Goal: Information Seeking & Learning: Compare options

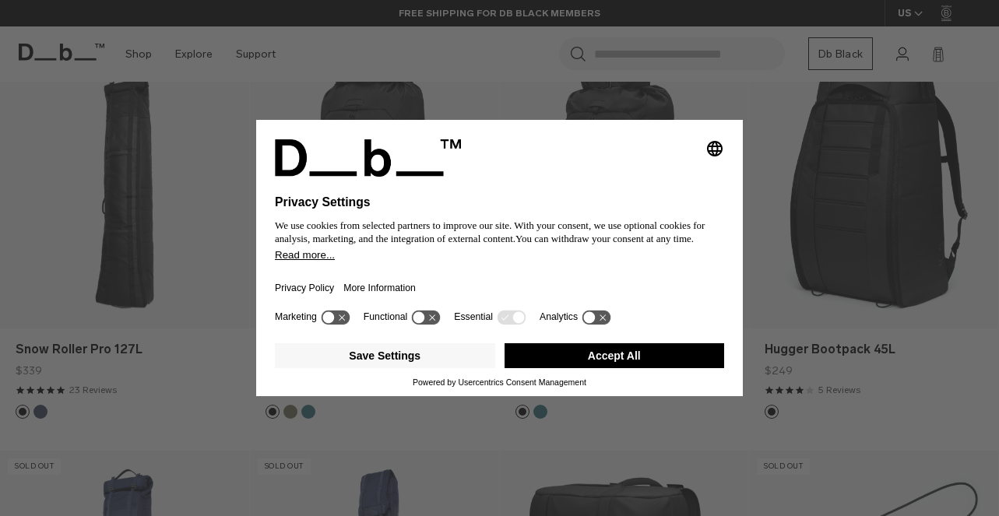
click at [603, 350] on button "Accept All" at bounding box center [615, 355] width 220 height 25
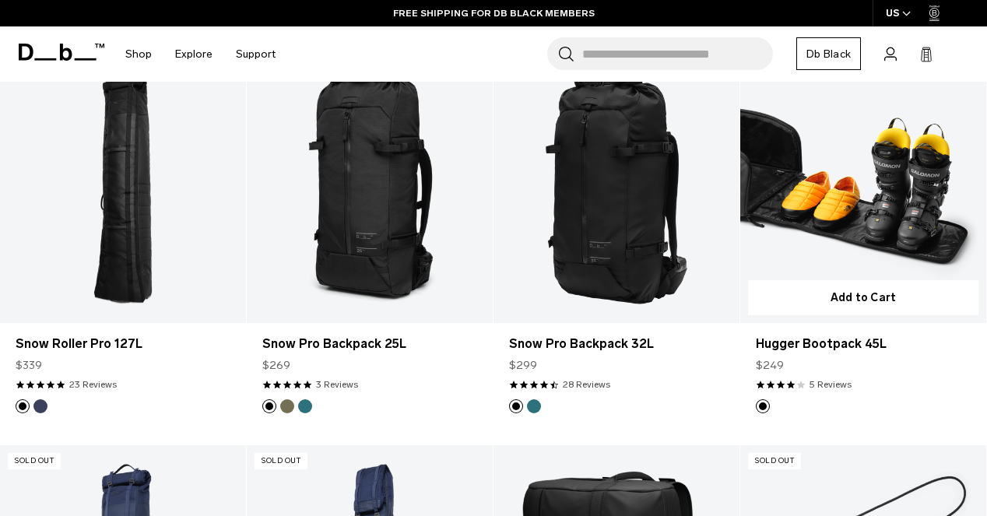
click at [877, 230] on link "Hugger Bootpack 45L" at bounding box center [863, 186] width 246 height 273
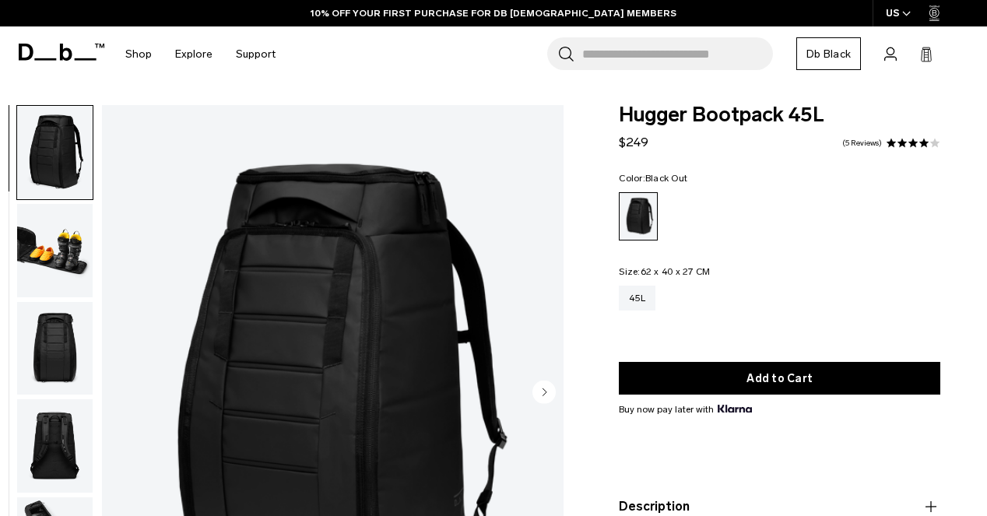
click at [690, 498] on button "Description" at bounding box center [780, 507] width 322 height 19
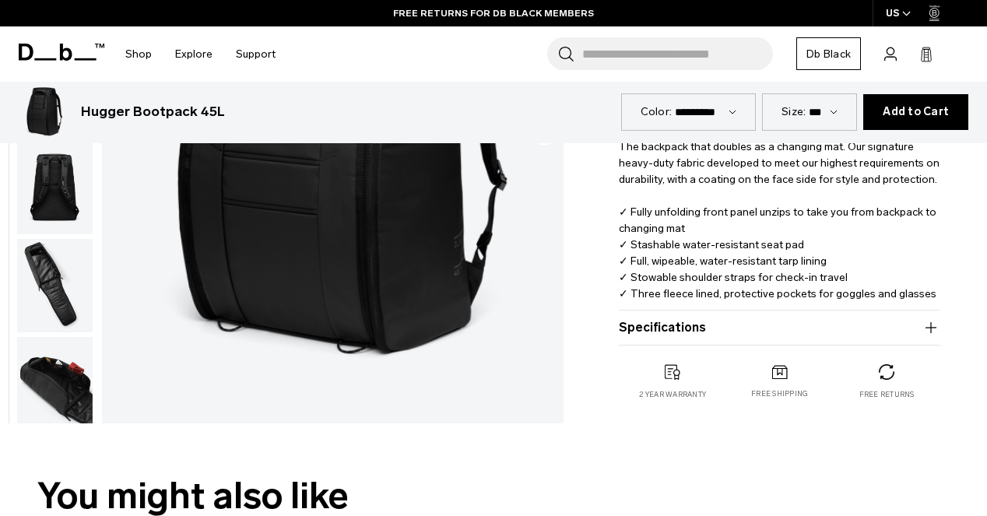
click at [695, 336] on button "Specifications" at bounding box center [780, 327] width 322 height 19
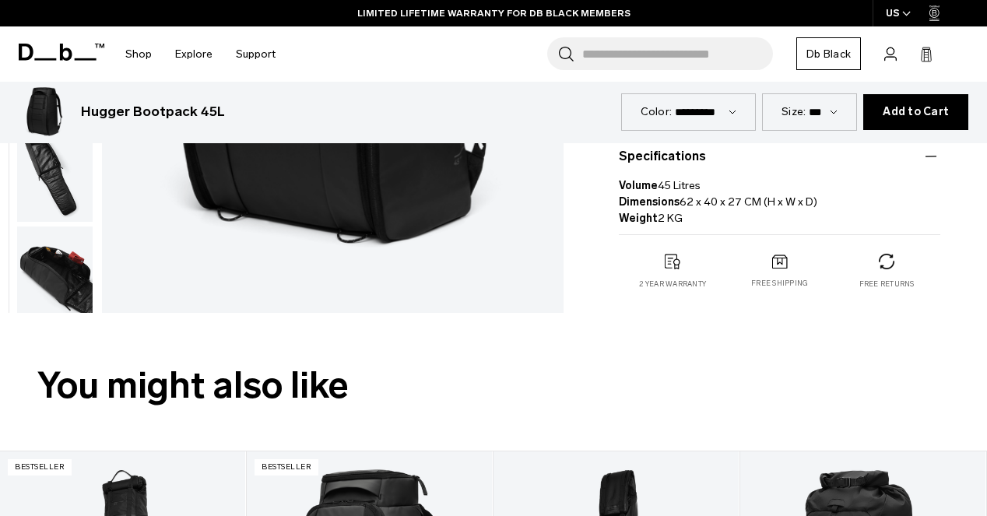
scroll to position [311, 0]
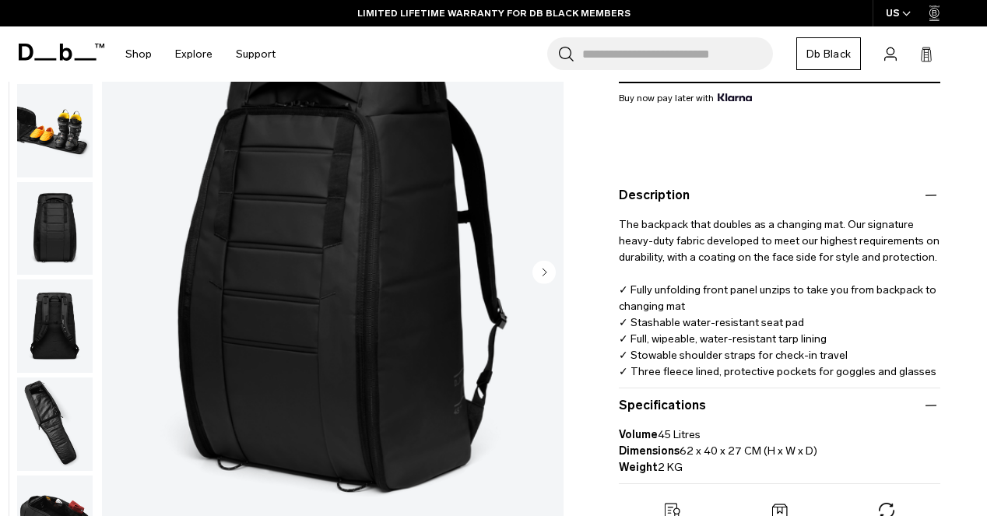
click at [60, 506] on img "button" at bounding box center [55, 522] width 76 height 93
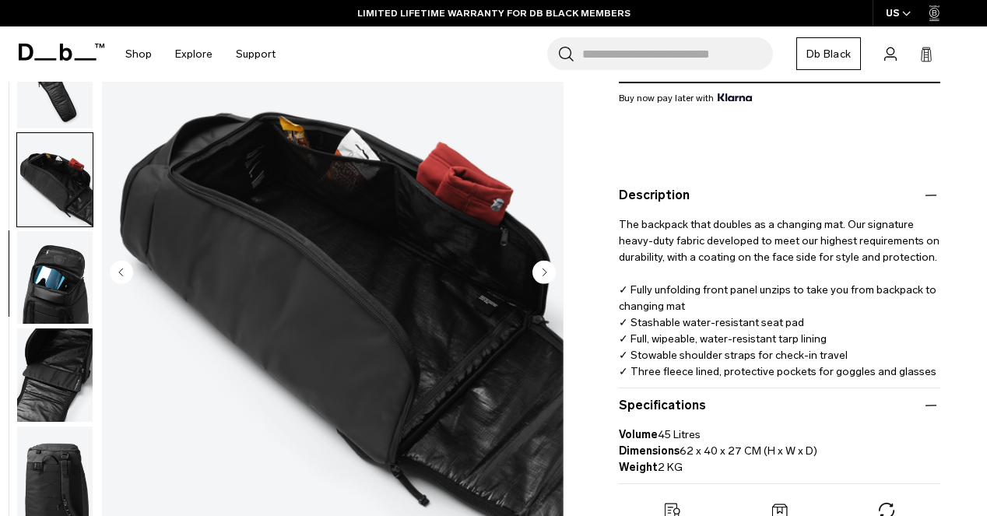
scroll to position [334, 0]
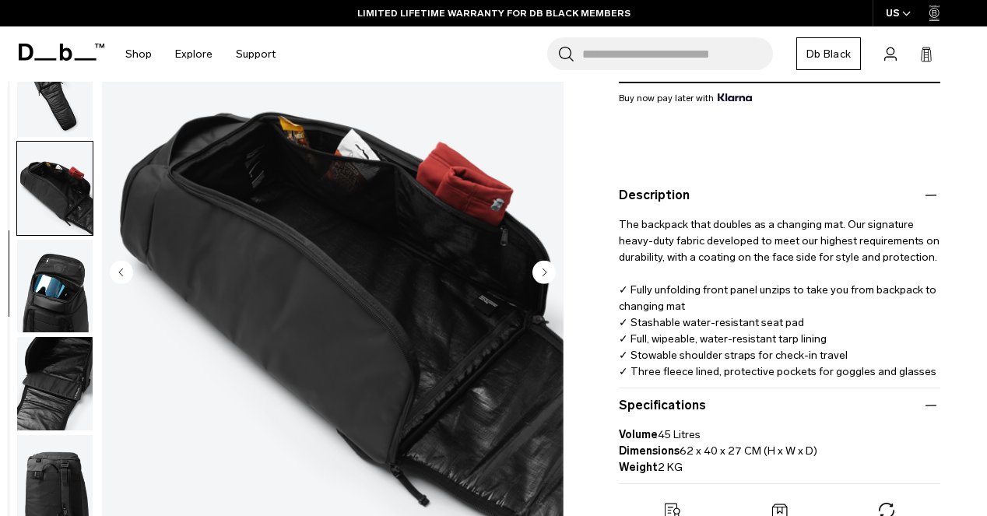
click at [66, 399] on img "button" at bounding box center [55, 383] width 76 height 93
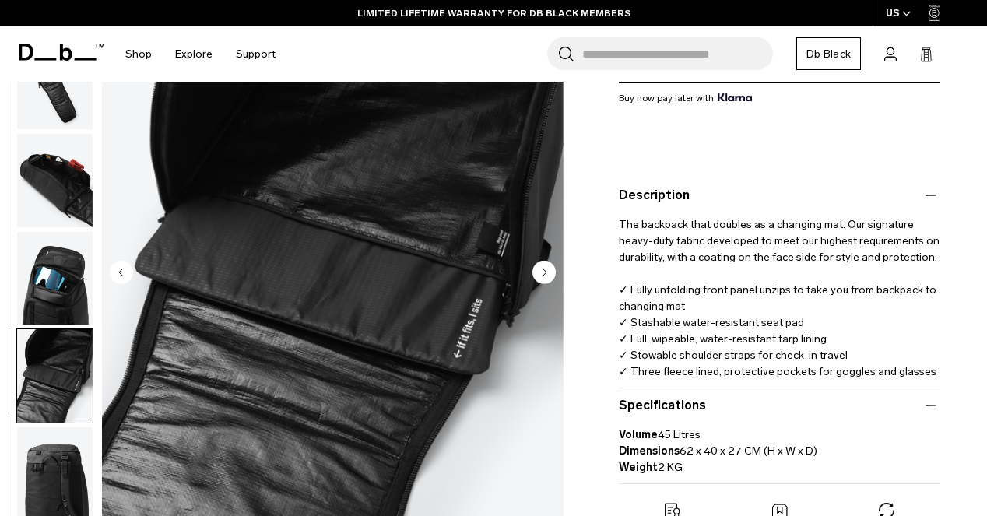
click at [55, 312] on img "button" at bounding box center [55, 278] width 76 height 93
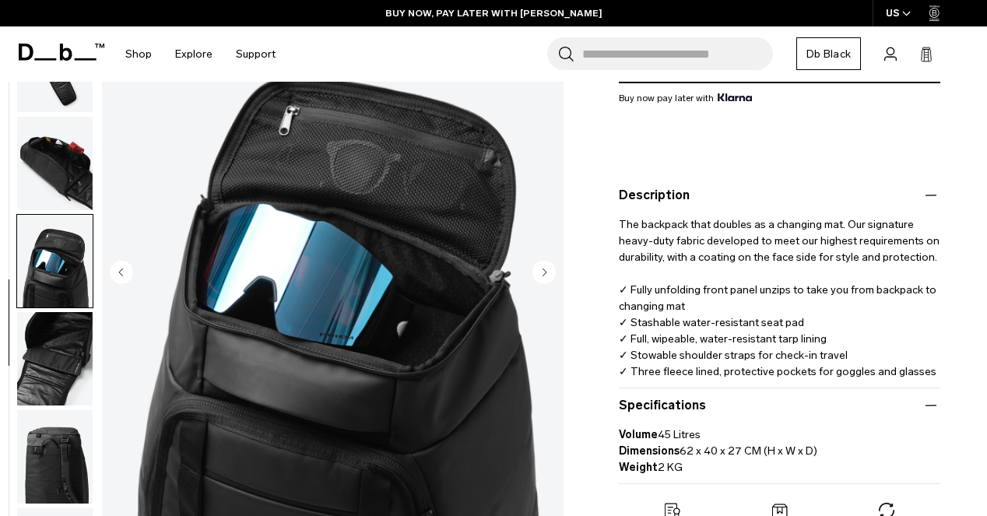
scroll to position [342, 0]
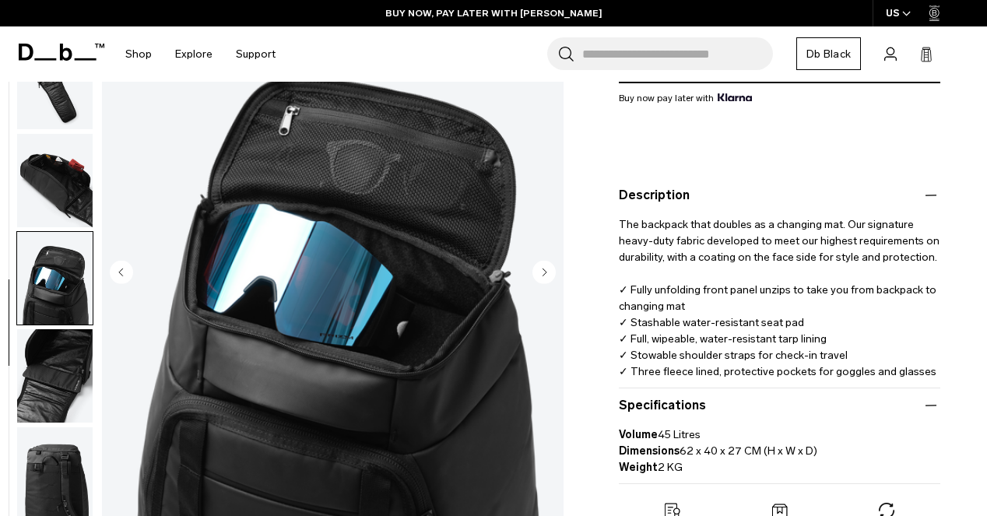
click at [60, 278] on img "button" at bounding box center [55, 278] width 76 height 93
click at [58, 214] on img "button" at bounding box center [55, 180] width 76 height 93
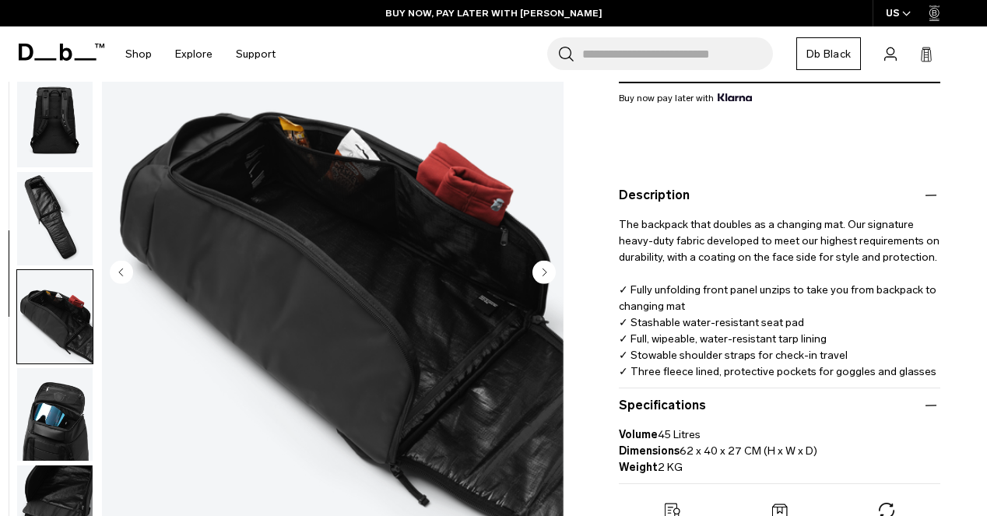
scroll to position [178, 0]
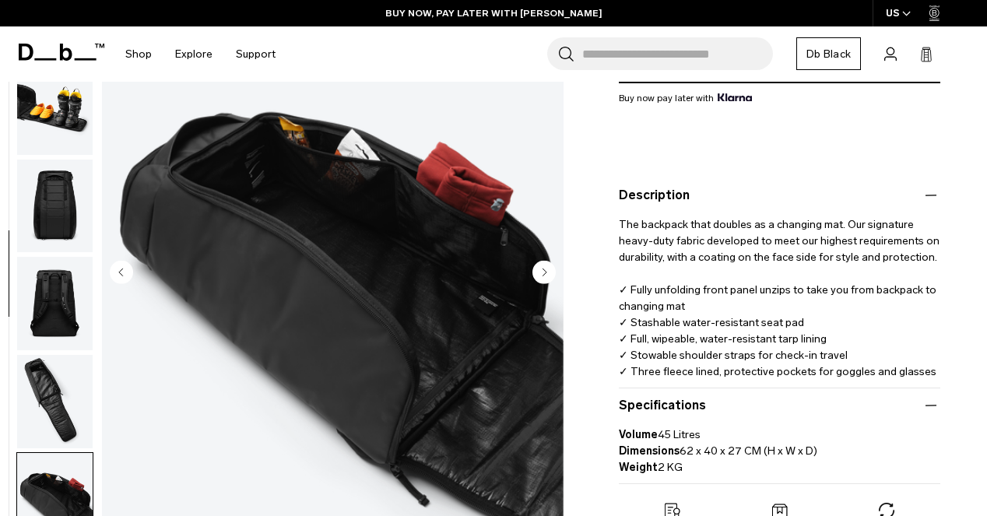
click at [59, 202] on img "button" at bounding box center [55, 205] width 76 height 93
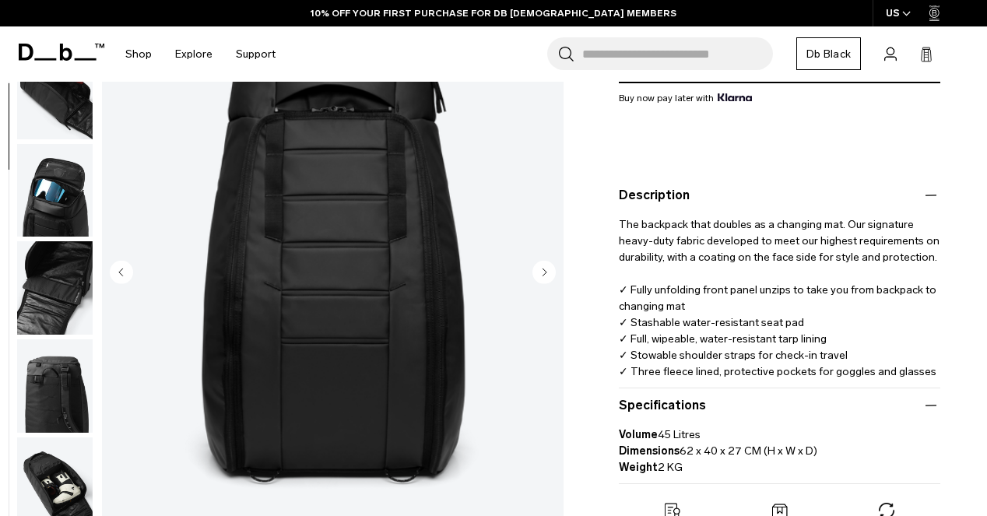
click at [76, 454] on img "button" at bounding box center [55, 484] width 76 height 93
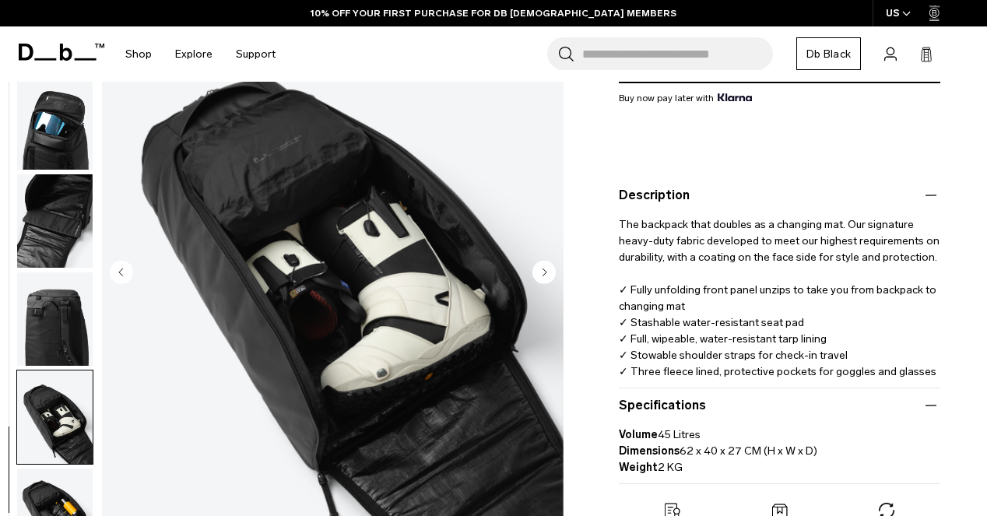
click at [61, 491] on img "button" at bounding box center [55, 515] width 76 height 93
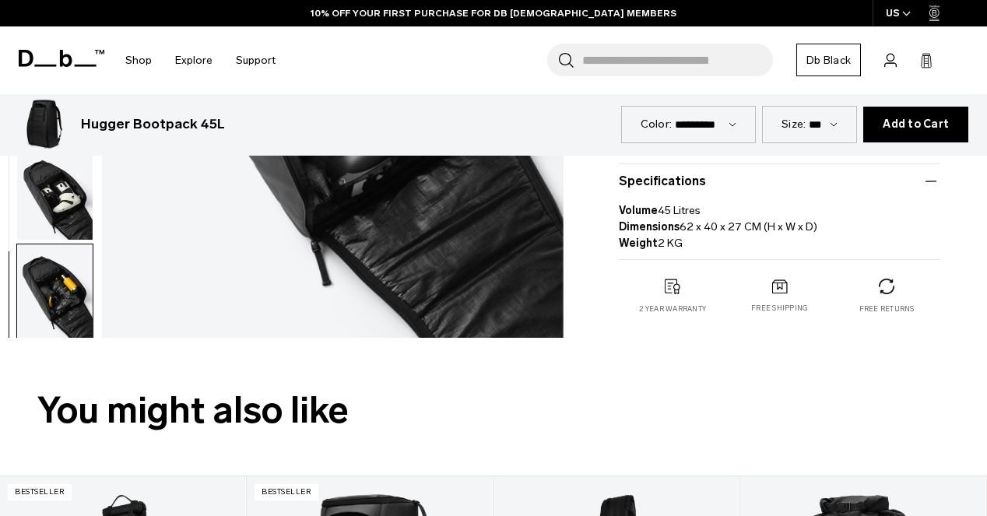
scroll to position [545, 0]
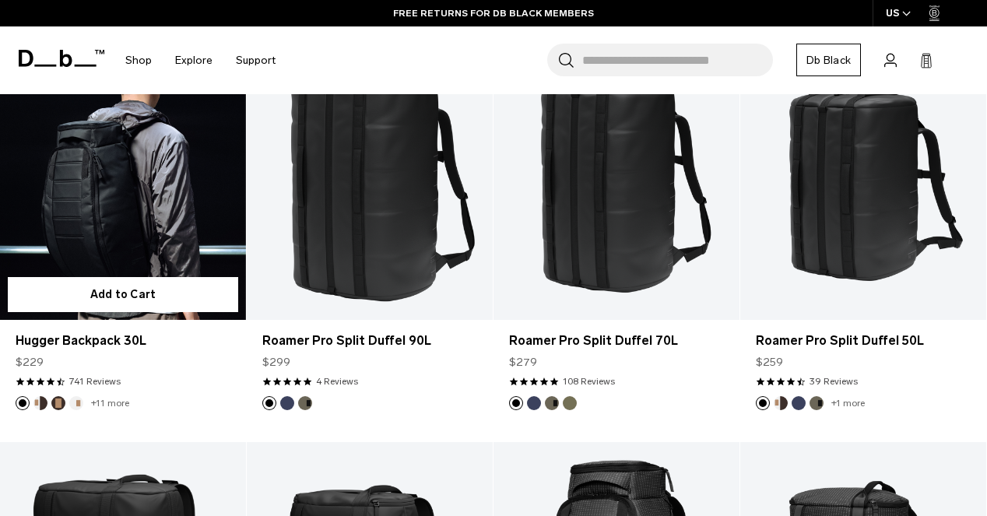
scroll to position [2339, 0]
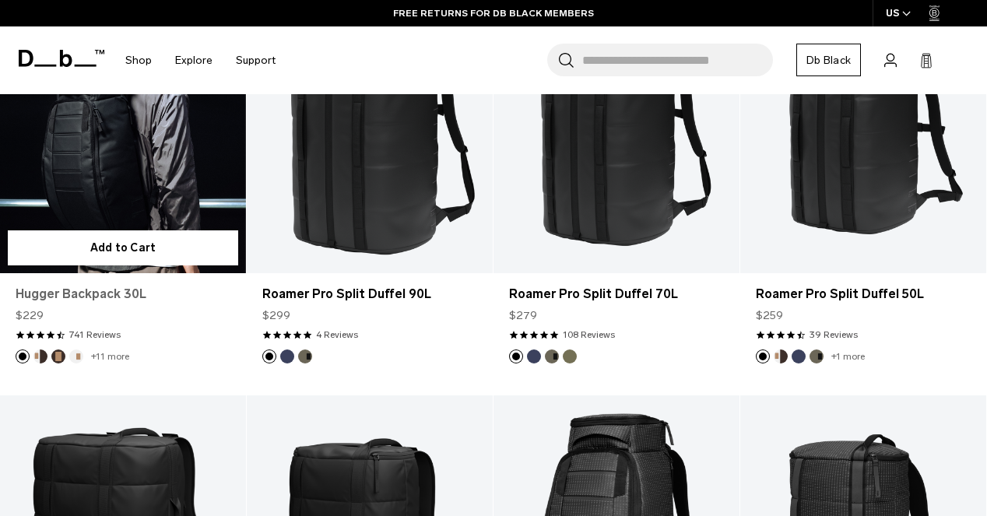
click at [107, 291] on link "Hugger Backpack 30L" at bounding box center [123, 294] width 215 height 19
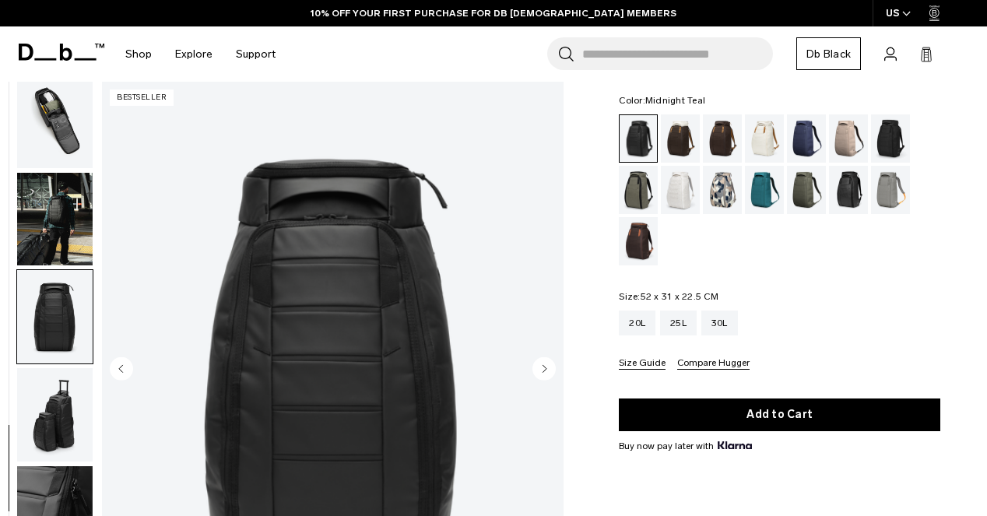
click at [768, 187] on div "Midnight Teal" at bounding box center [765, 190] width 40 height 48
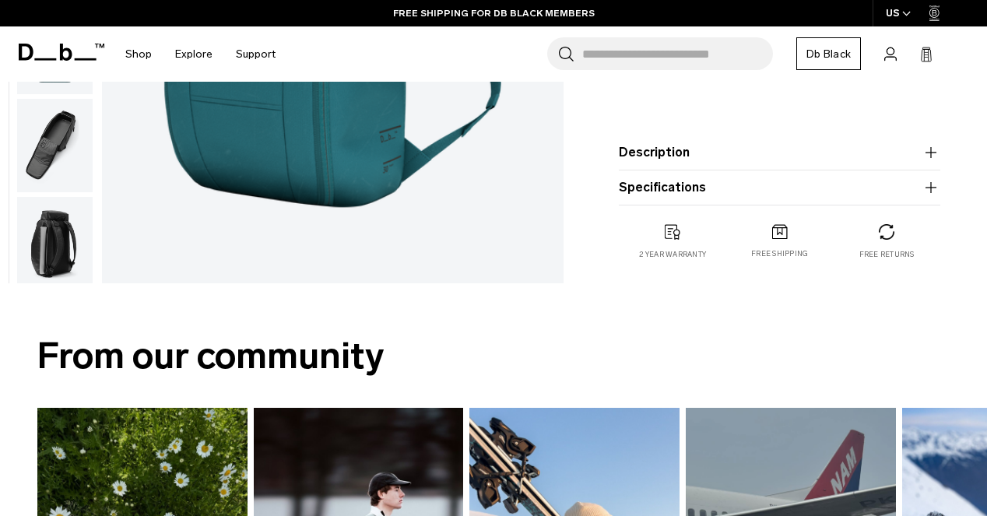
scroll to position [467, 0]
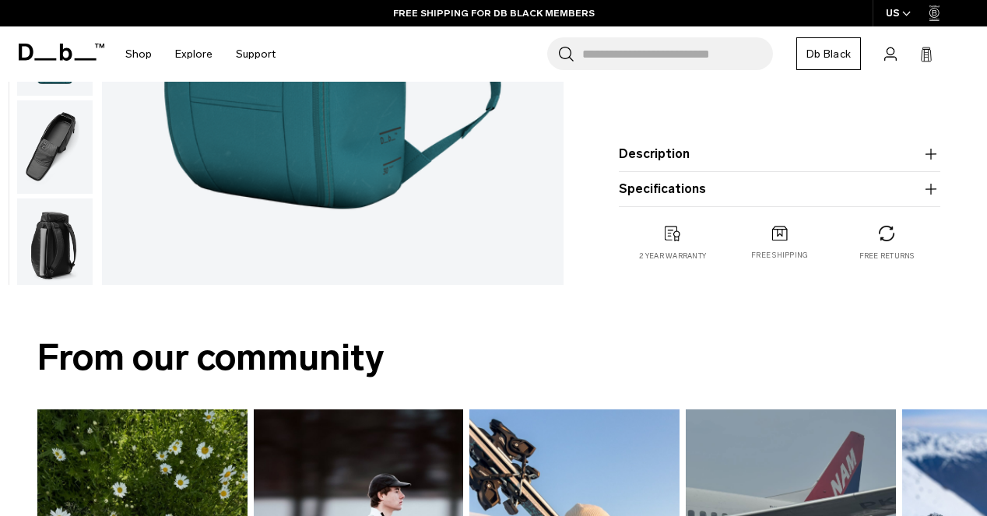
click at [687, 168] on product-accordion "Description Even the best-selling Hugger backpack isn’t immune to reimagination…" at bounding box center [780, 154] width 322 height 35
click at [671, 163] on button "Description" at bounding box center [780, 154] width 322 height 19
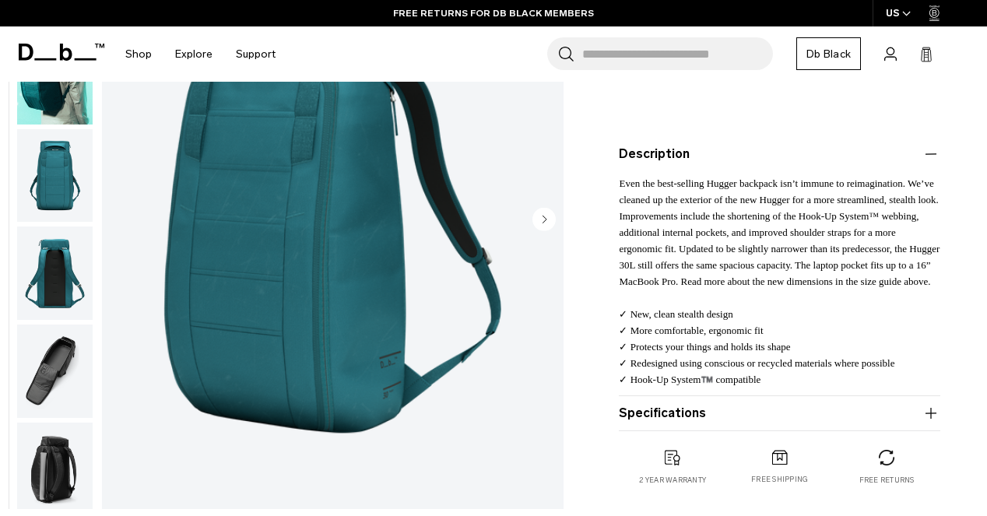
click at [695, 420] on button "Specifications" at bounding box center [780, 413] width 322 height 19
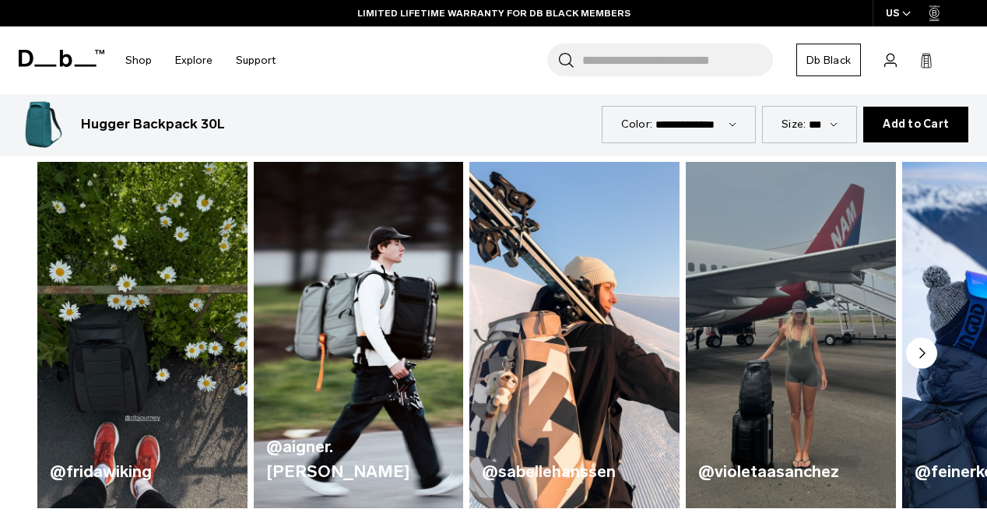
scroll to position [1012, 0]
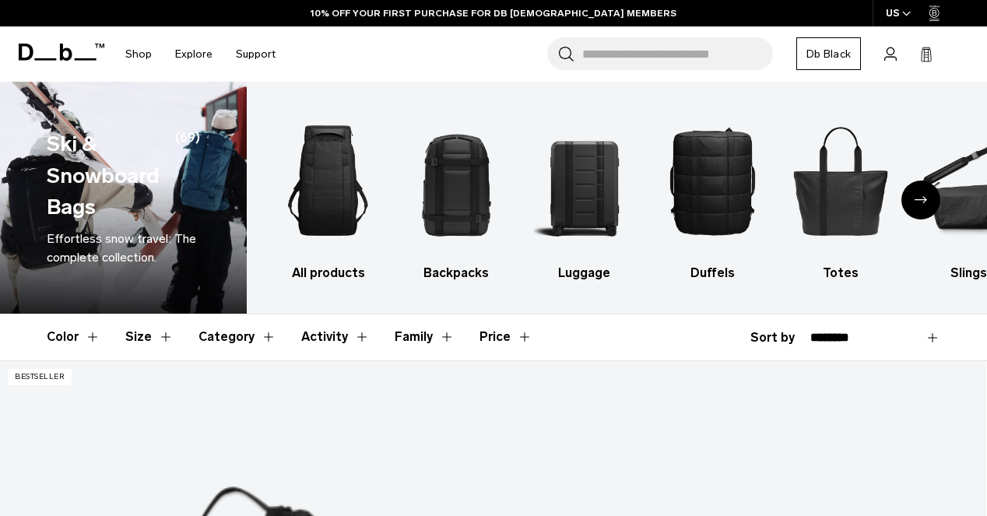
scroll to position [4079, 0]
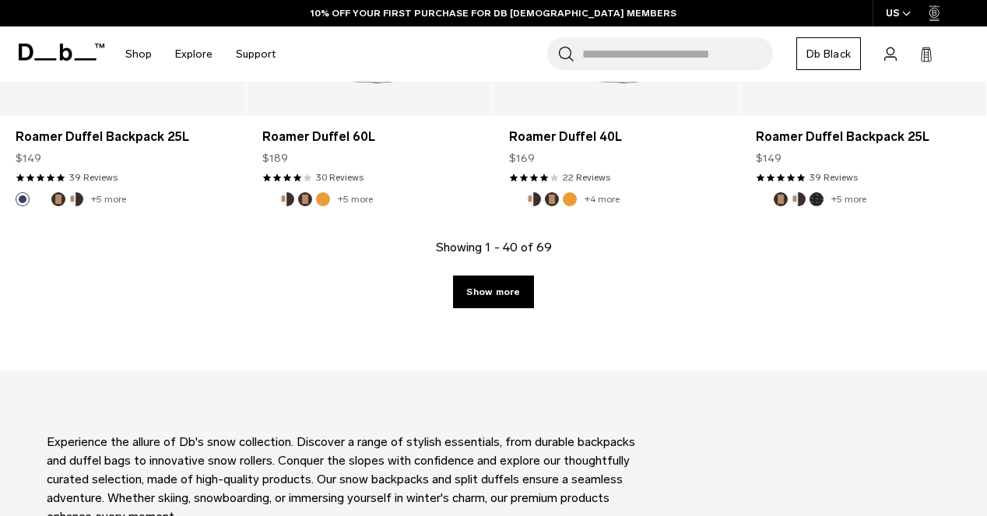
click at [501, 302] on link "Show more" at bounding box center [493, 292] width 80 height 33
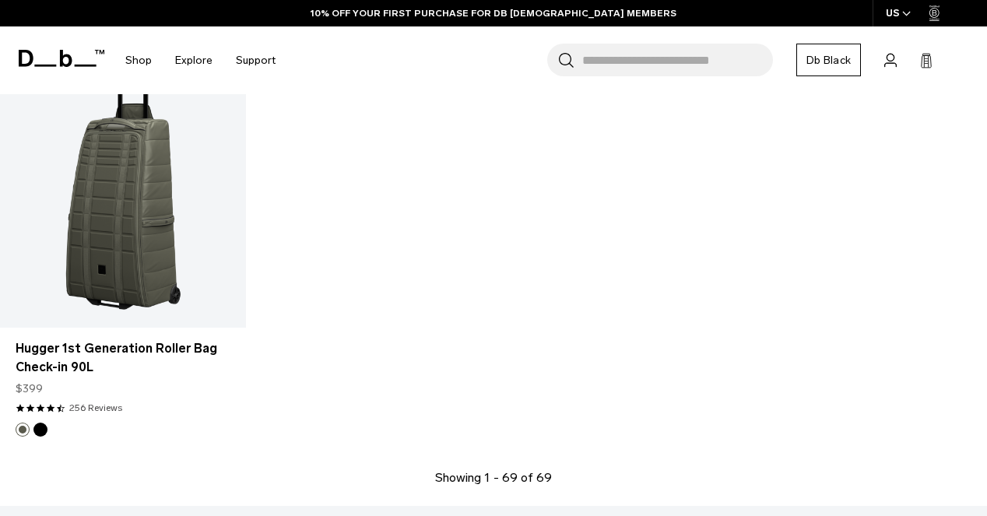
scroll to position [7194, 0]
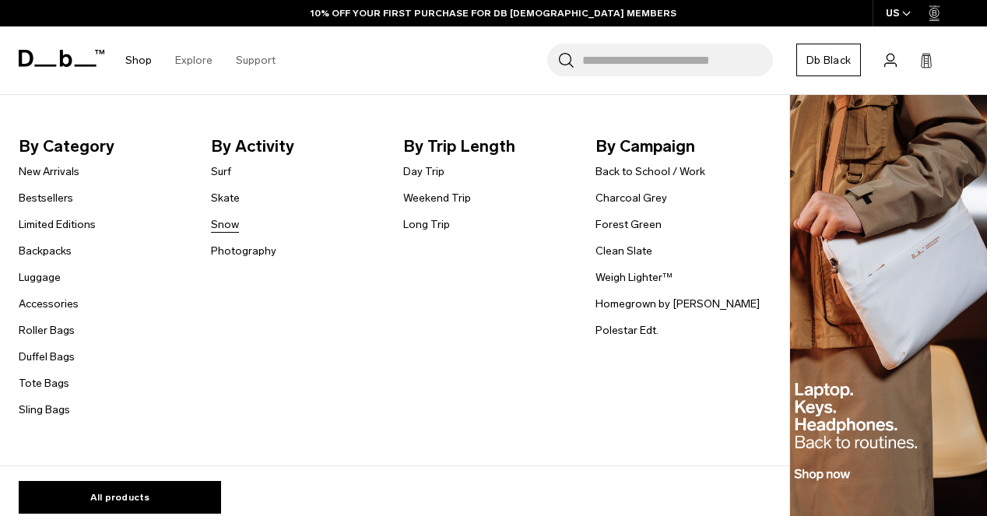
click at [216, 227] on link "Snow" at bounding box center [225, 224] width 28 height 16
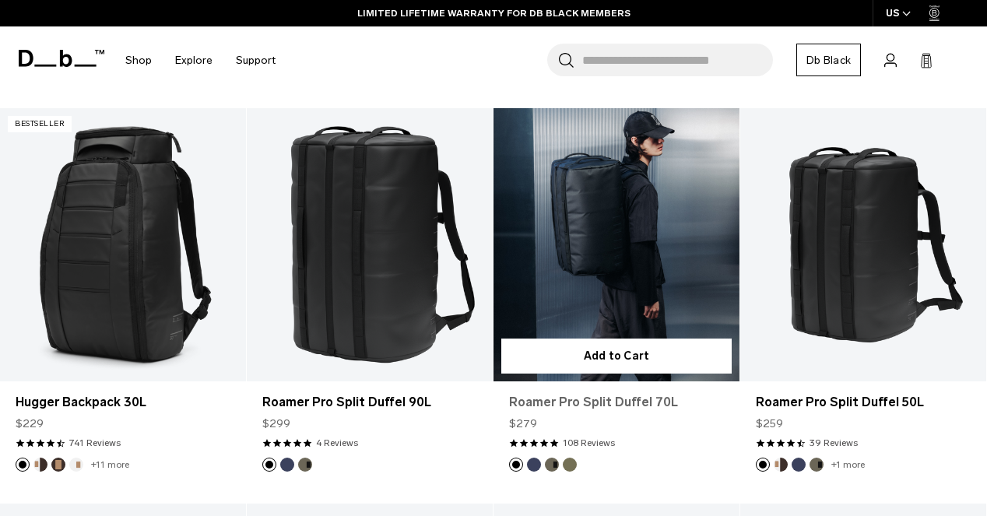
scroll to position [2258, 0]
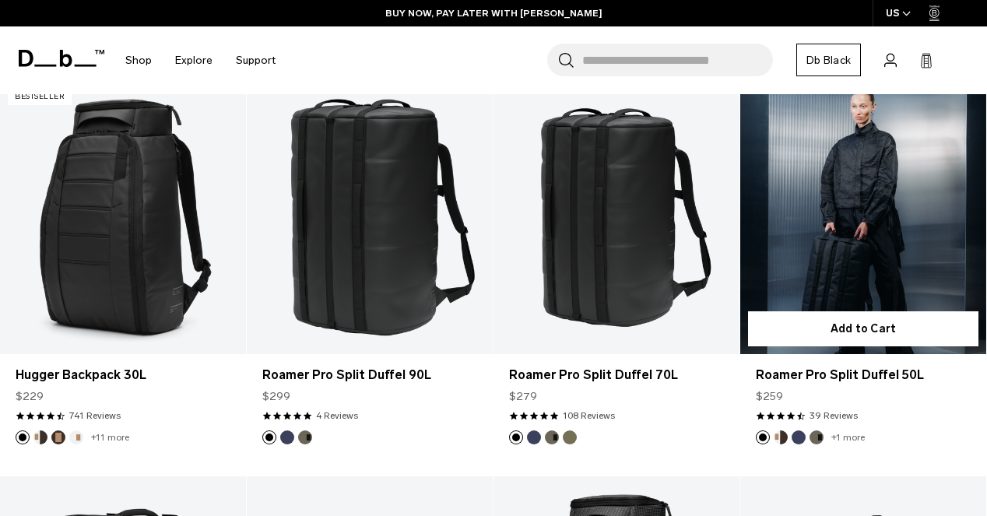
click at [910, 265] on link "Roamer Pro Split Duffel 50L" at bounding box center [863, 217] width 246 height 273
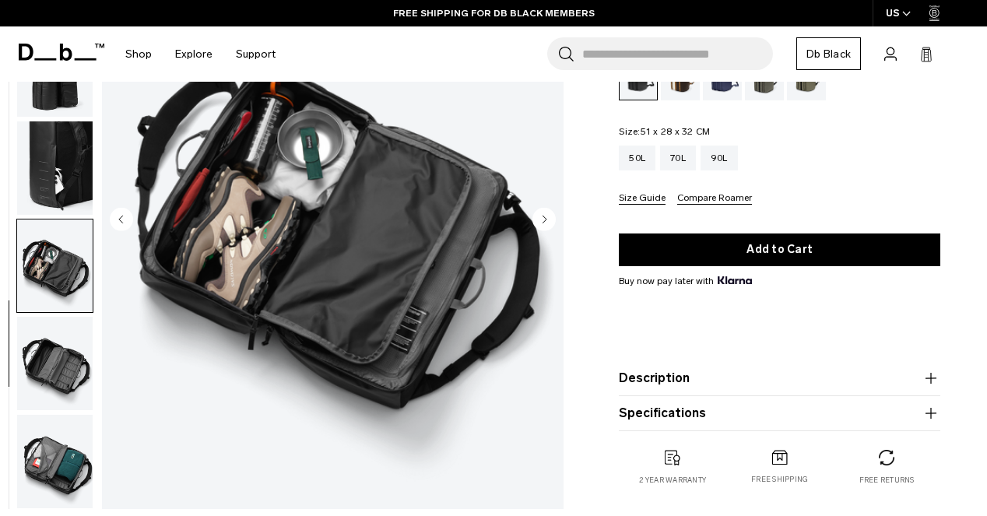
scroll to position [311, 0]
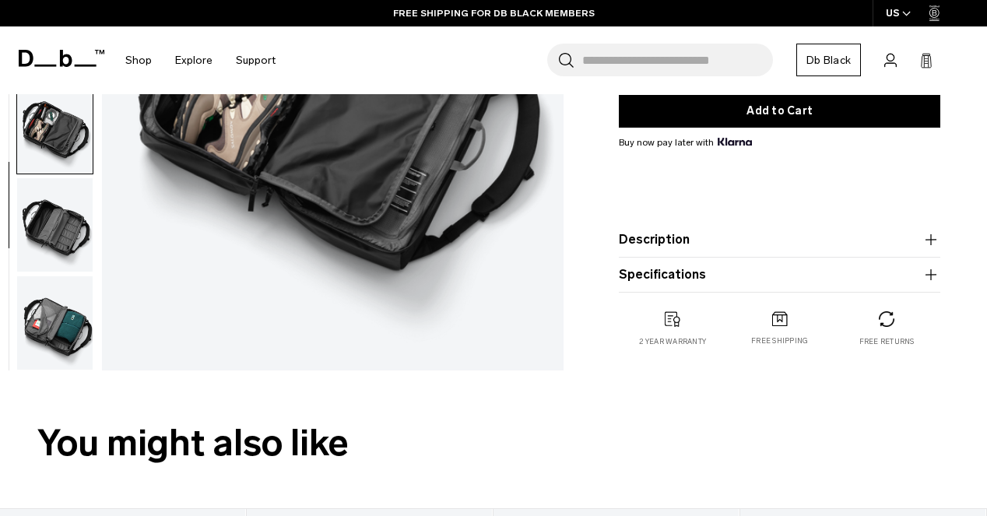
click at [44, 244] on img "button" at bounding box center [55, 224] width 76 height 93
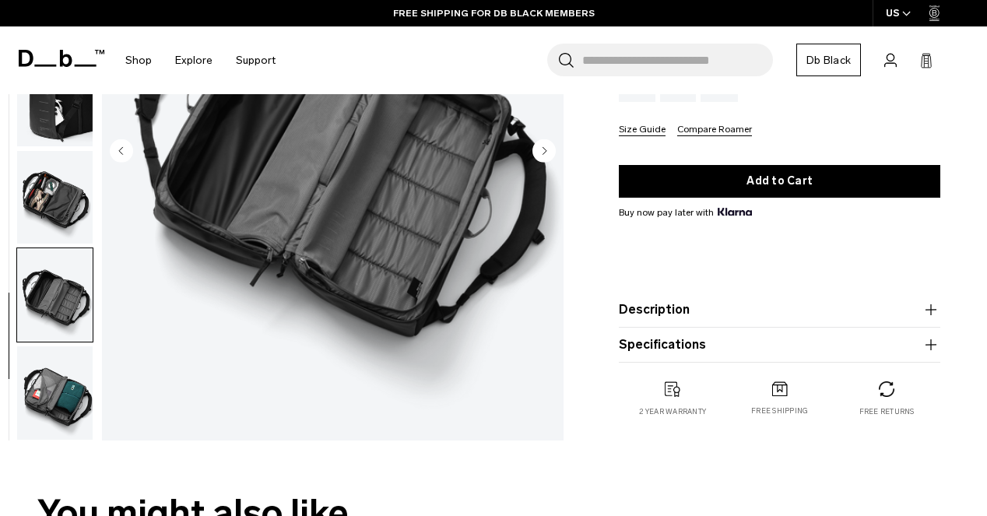
scroll to position [78, 0]
